Goal: Navigation & Orientation: Find specific page/section

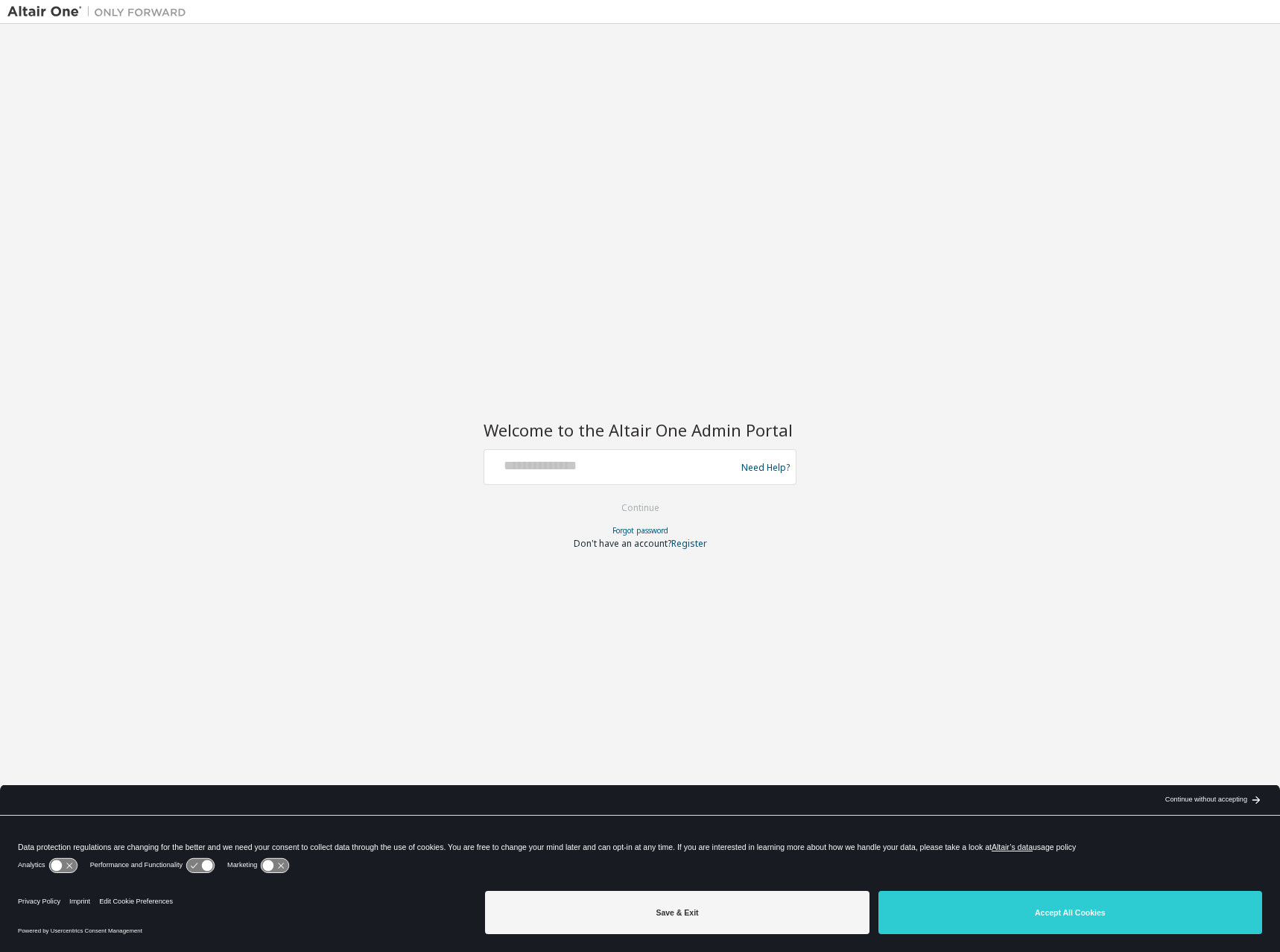
click at [671, 483] on div "Need Help?" at bounding box center [640, 467] width 312 height 36
click at [671, 477] on div at bounding box center [611, 467] width 244 height 28
drag, startPoint x: 673, startPoint y: 470, endPoint x: 798, endPoint y: 699, distance: 260.9
click at [673, 470] on input "text" at bounding box center [611, 464] width 244 height 21
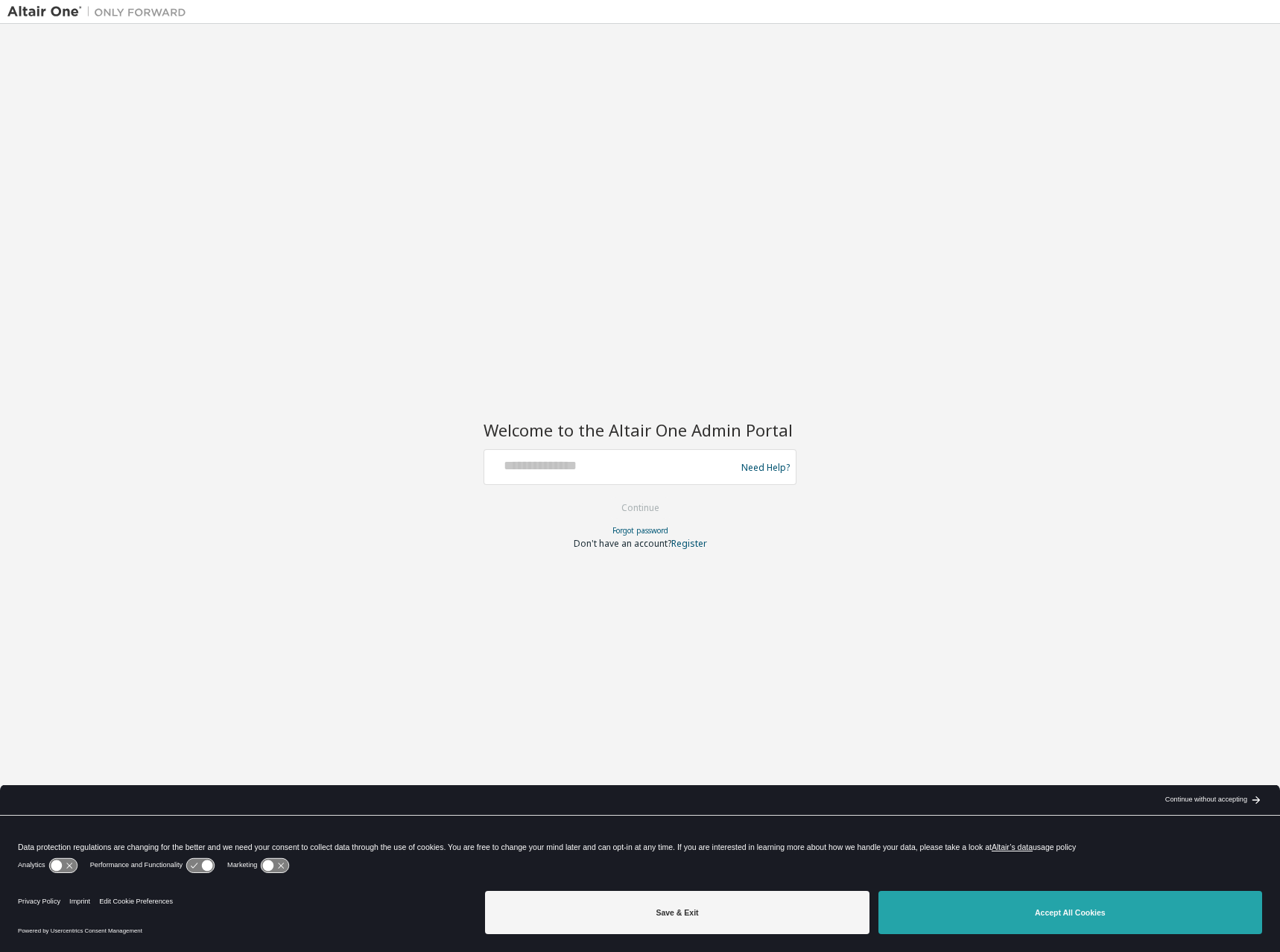
click at [1000, 894] on button "Accept All Cookies" at bounding box center [1069, 912] width 383 height 44
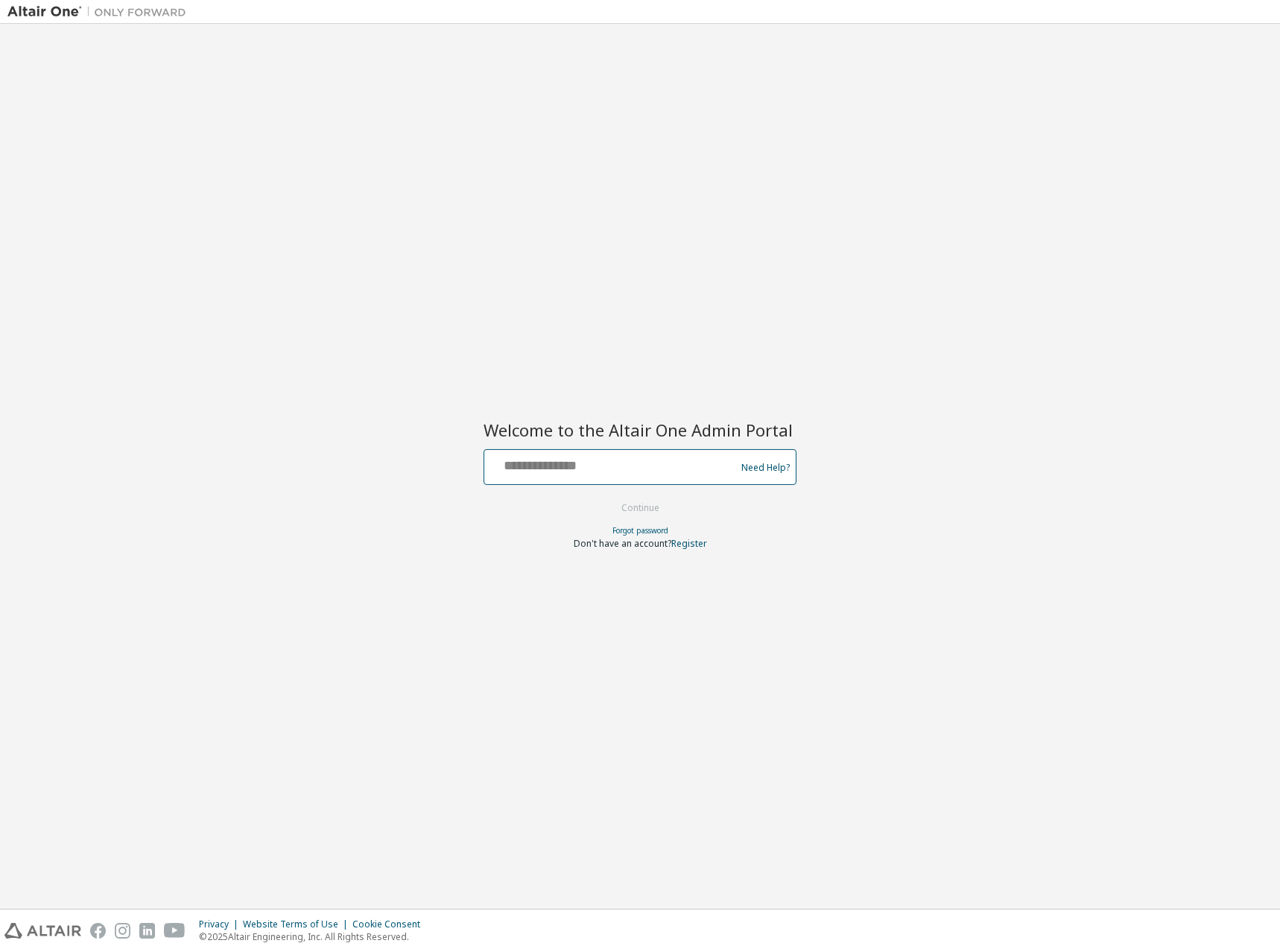
click at [648, 457] on input "text" at bounding box center [611, 464] width 244 height 21
type input "**********"
click at [606, 497] on button "Continue" at bounding box center [640, 508] width 69 height 22
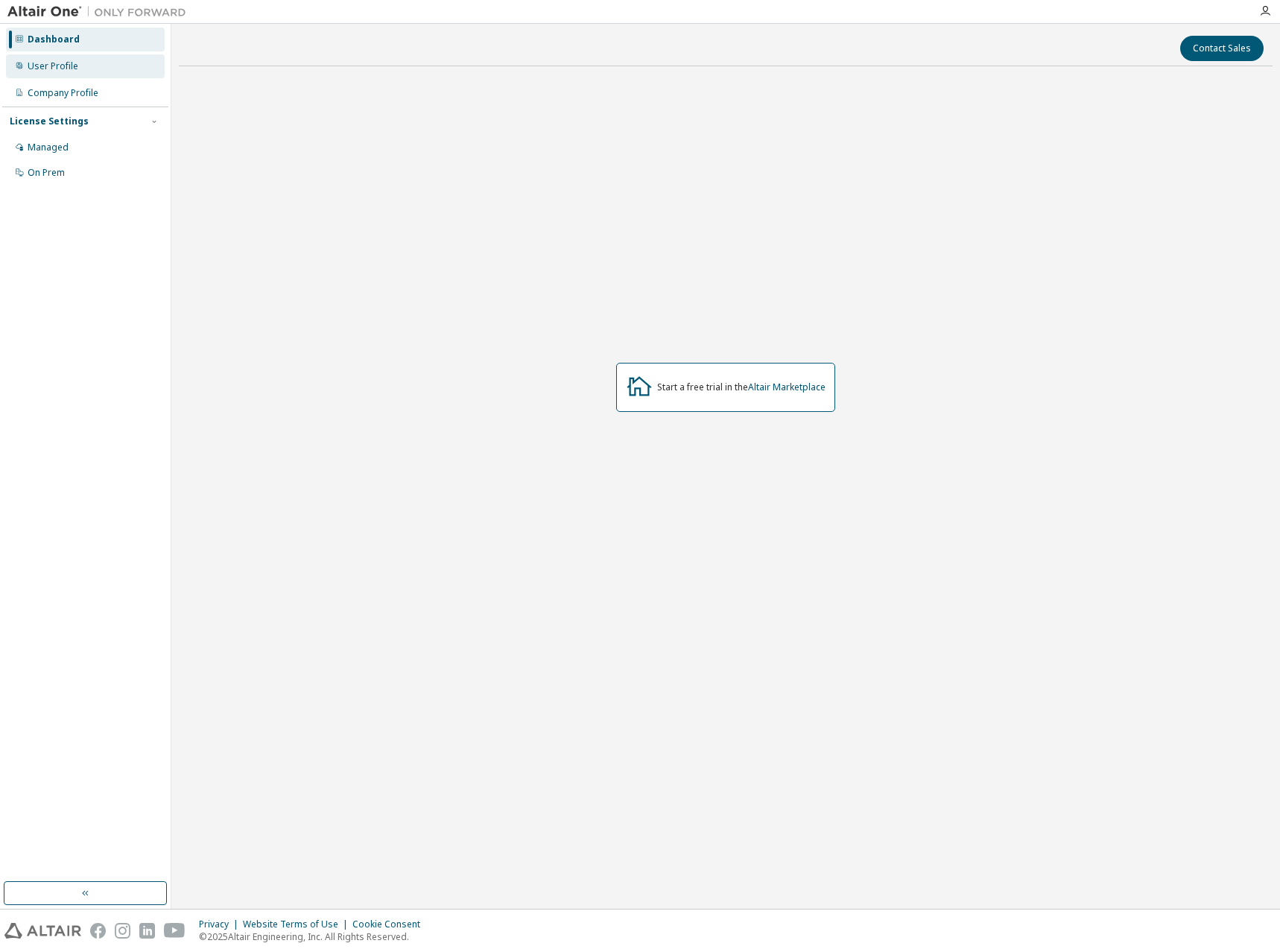
click at [58, 72] on div "User Profile" at bounding box center [52, 66] width 50 height 12
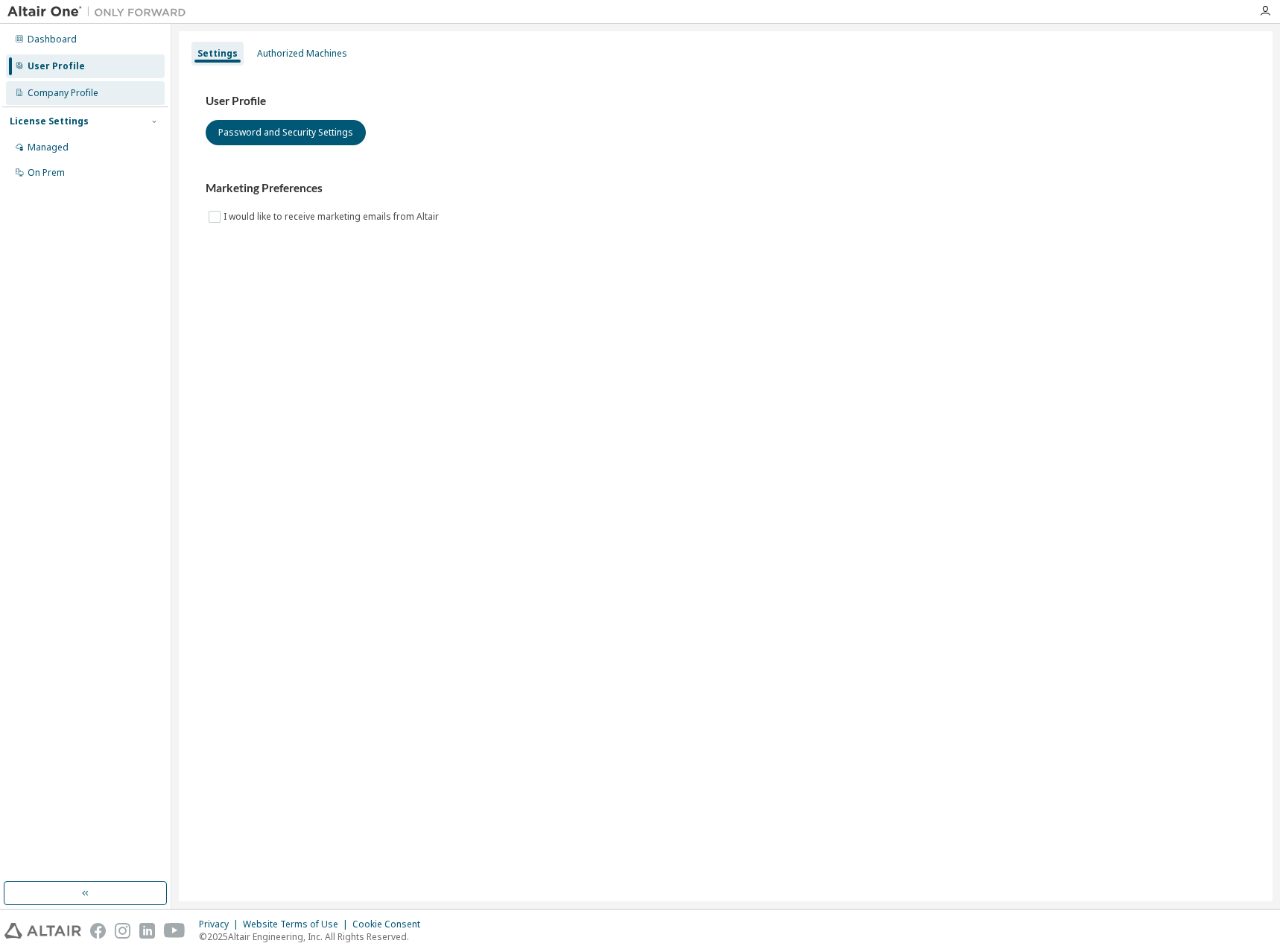
click at [59, 98] on div "Company Profile" at bounding box center [62, 93] width 71 height 12
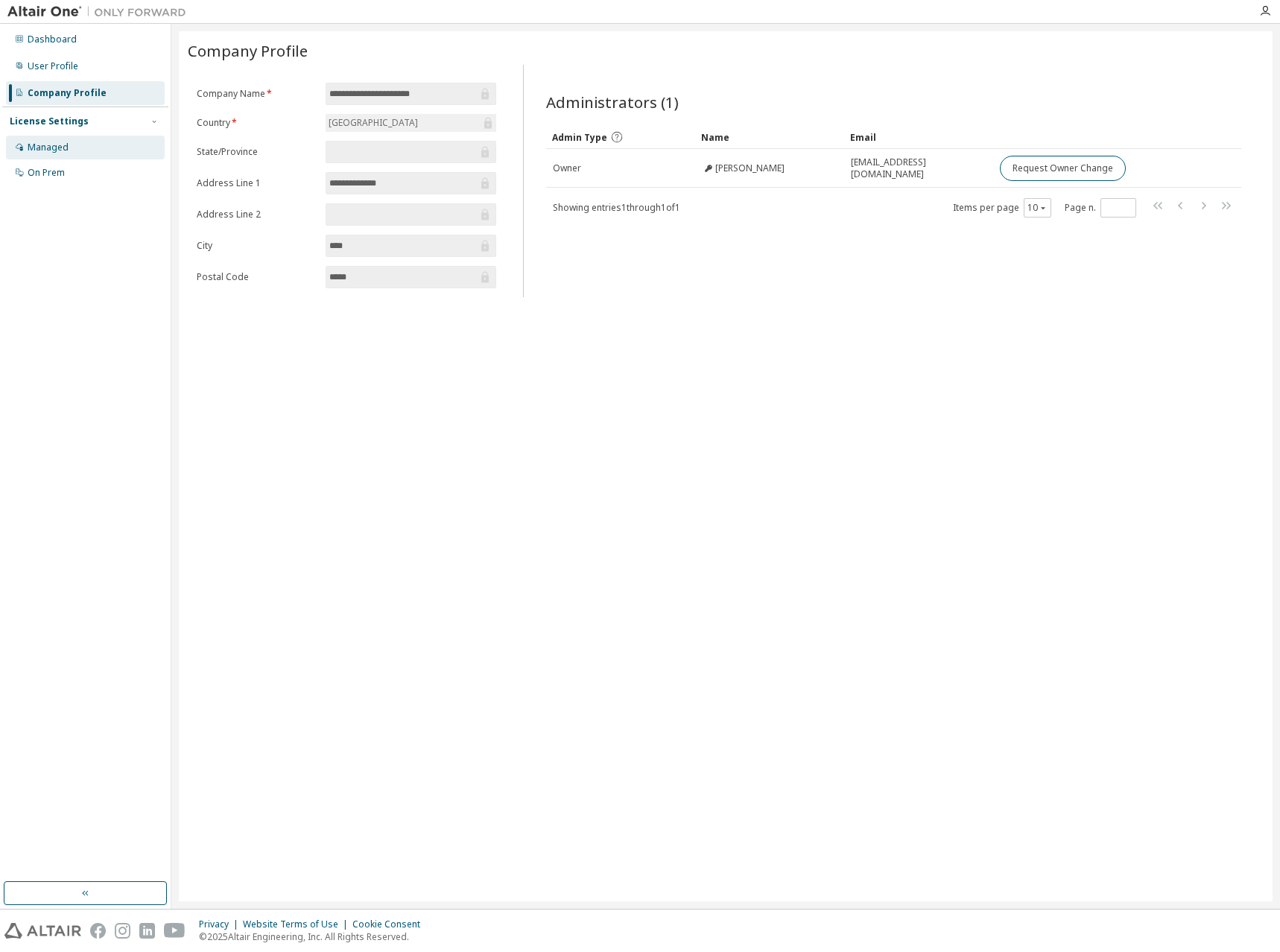
click at [66, 146] on div "Managed" at bounding box center [48, 148] width 41 height 12
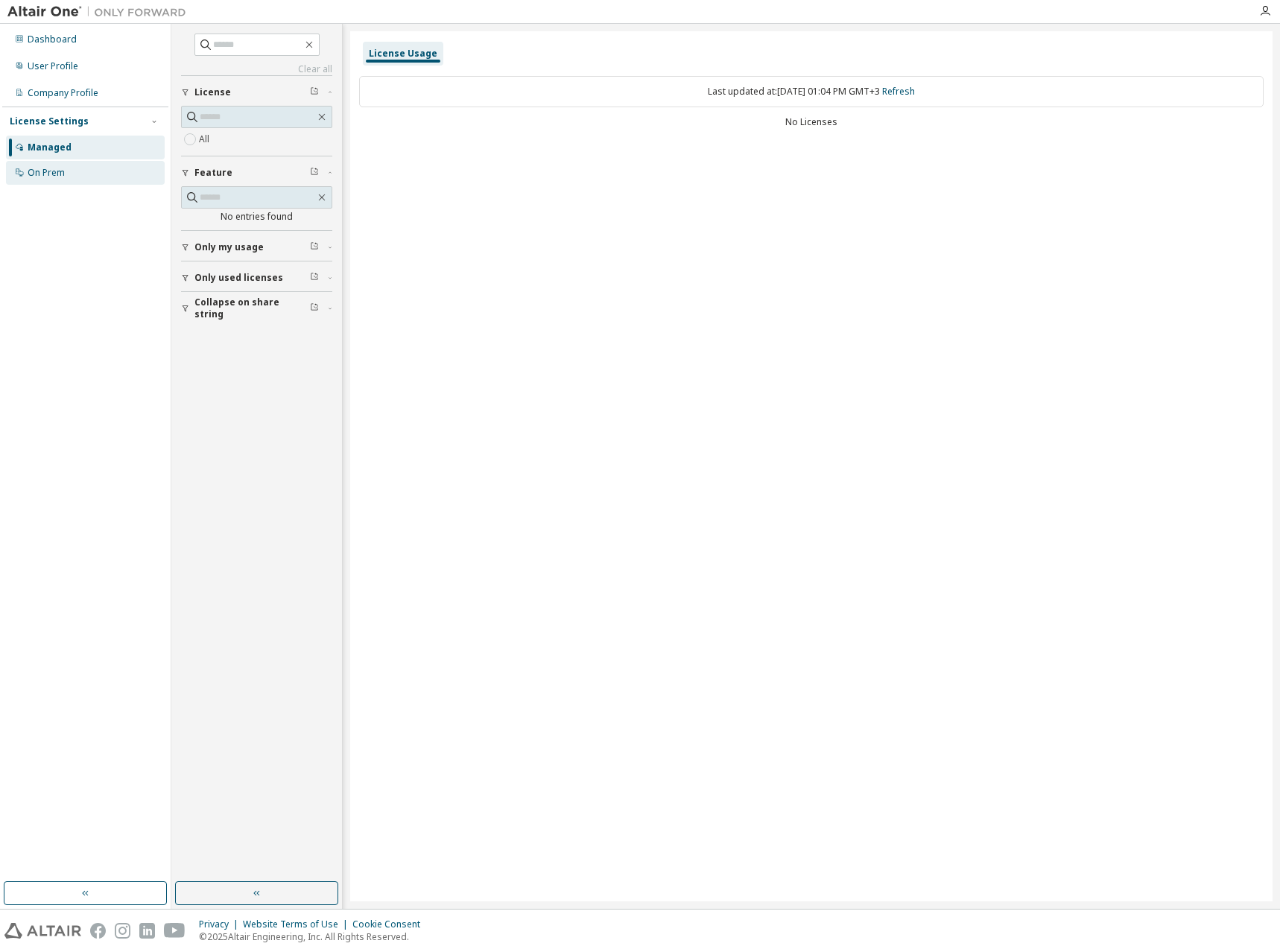
click at [59, 171] on div "On Prem" at bounding box center [46, 173] width 37 height 12
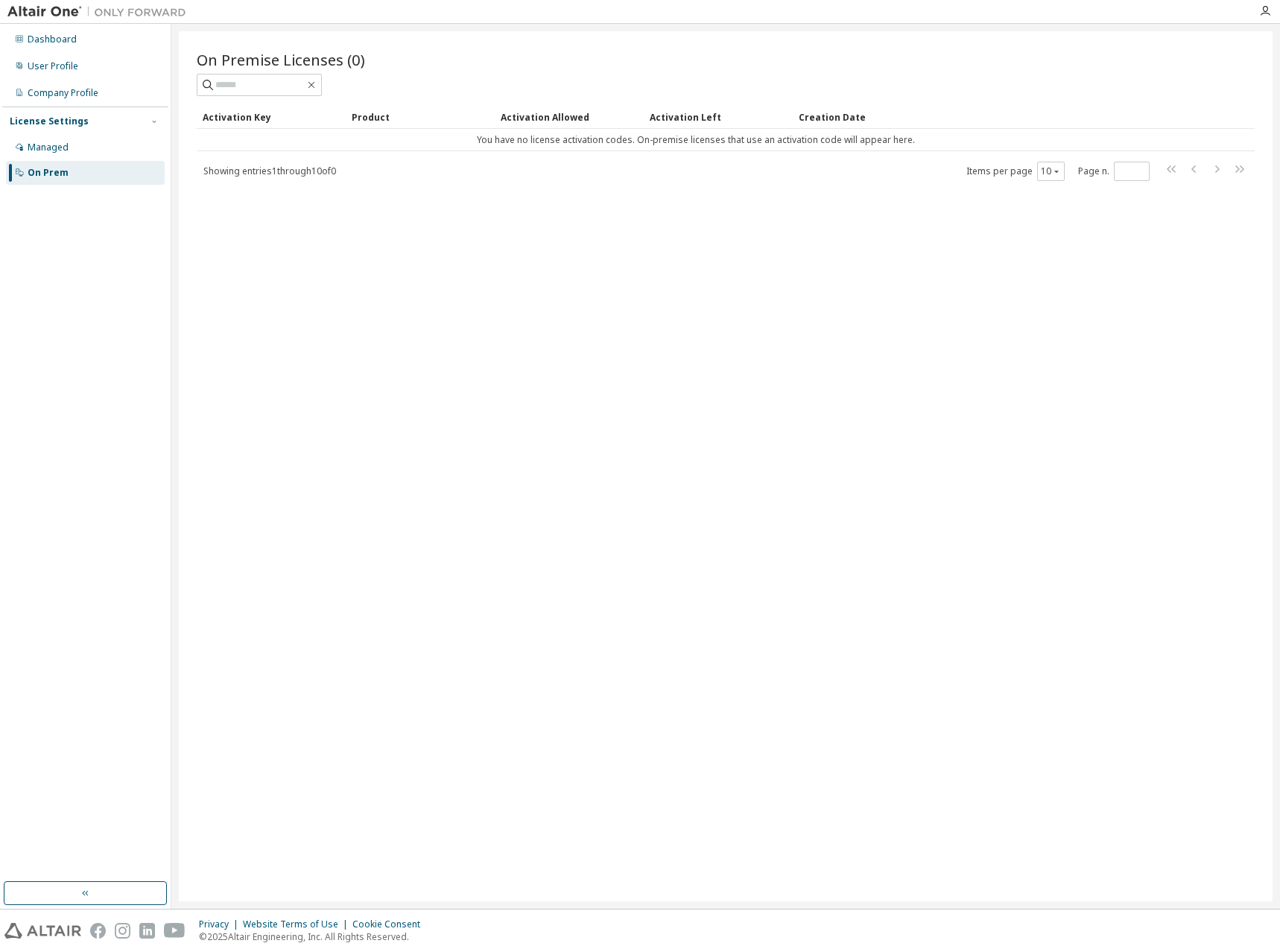
click at [65, 53] on div "Dashboard User Profile Company Profile License Settings Managed On Prem" at bounding box center [84, 106] width 166 height 160
click at [64, 43] on div "Dashboard" at bounding box center [51, 40] width 49 height 12
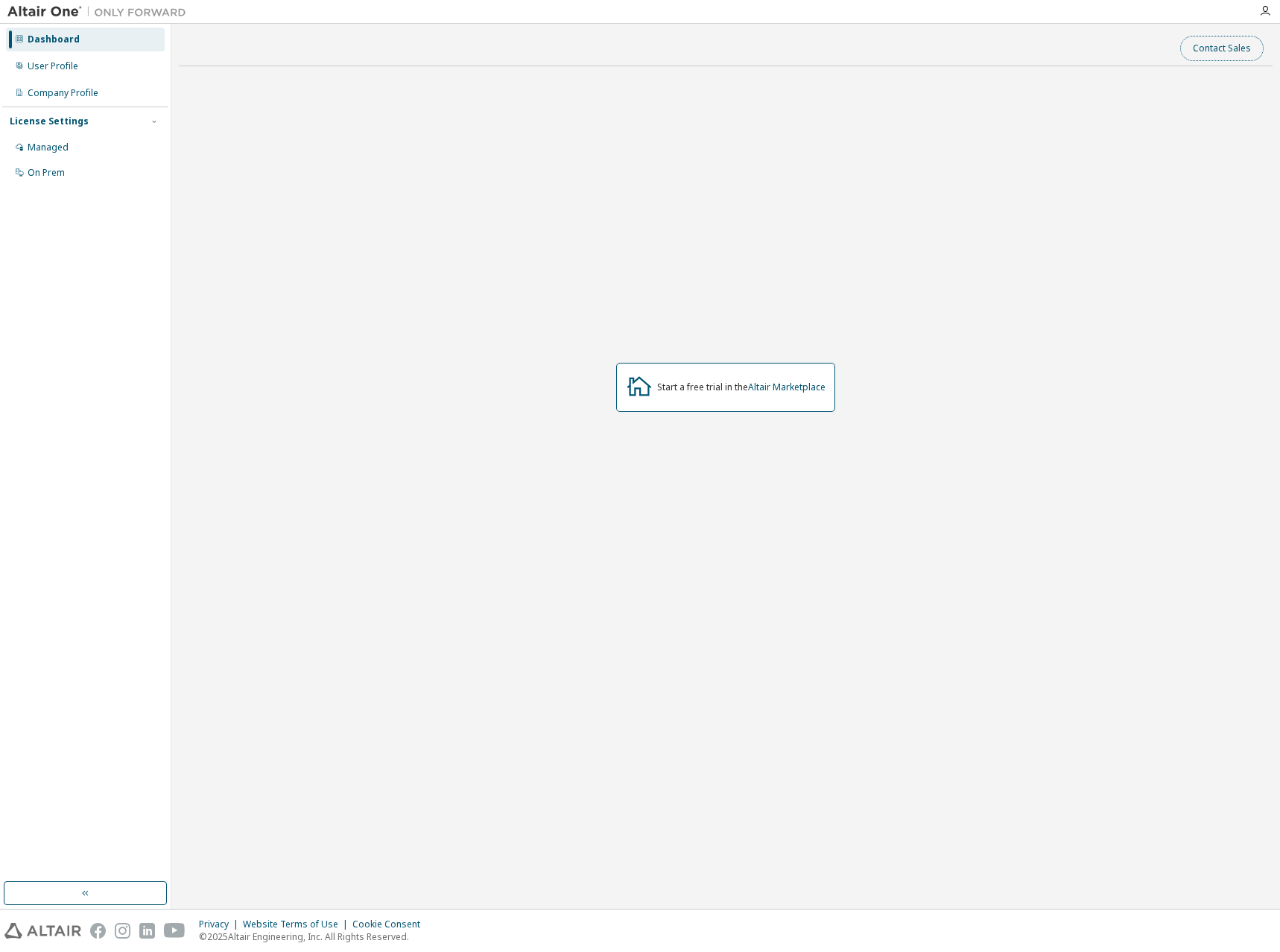
click at [1237, 47] on button "Contact Sales" at bounding box center [1222, 49] width 83 height 25
